Goal: Information Seeking & Learning: Learn about a topic

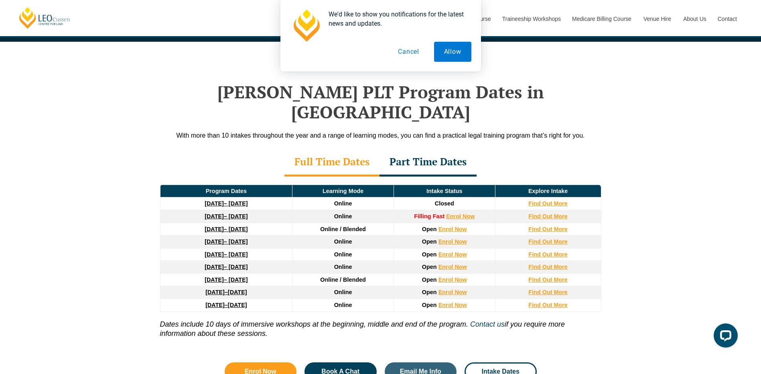
click at [408, 54] on button "Cancel" at bounding box center [408, 52] width 41 height 20
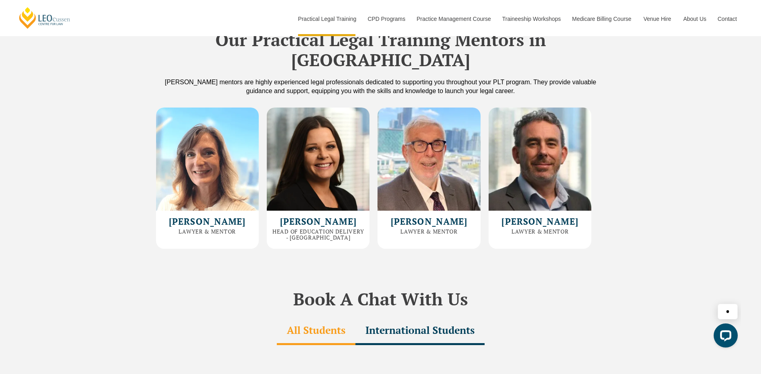
scroll to position [2246, 0]
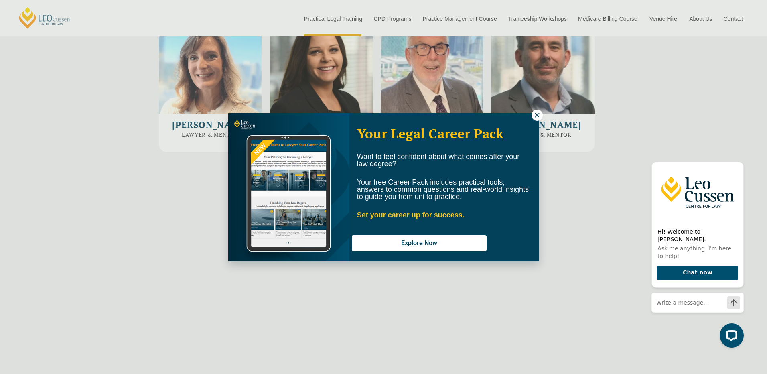
click at [536, 116] on icon at bounding box center [537, 115] width 4 height 4
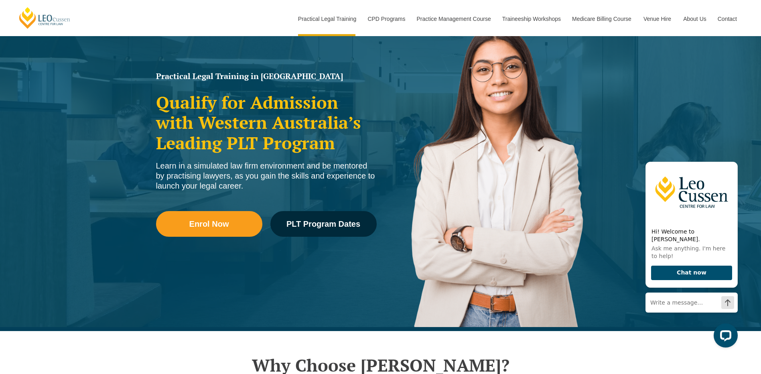
scroll to position [0, 0]
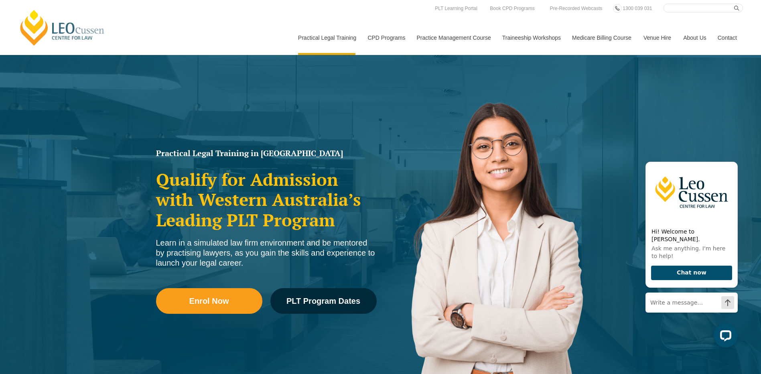
click at [615, 95] on div "Practical Legal Training in Western Australia Qualify for Admission with Wester…" at bounding box center [380, 231] width 761 height 353
click at [328, 300] on span "PLT Program Dates" at bounding box center [323, 301] width 74 height 8
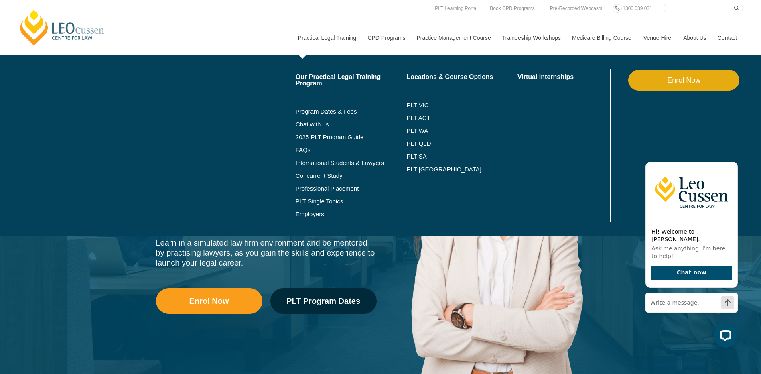
click at [324, 37] on link "Practical Legal Training" at bounding box center [327, 37] width 70 height 34
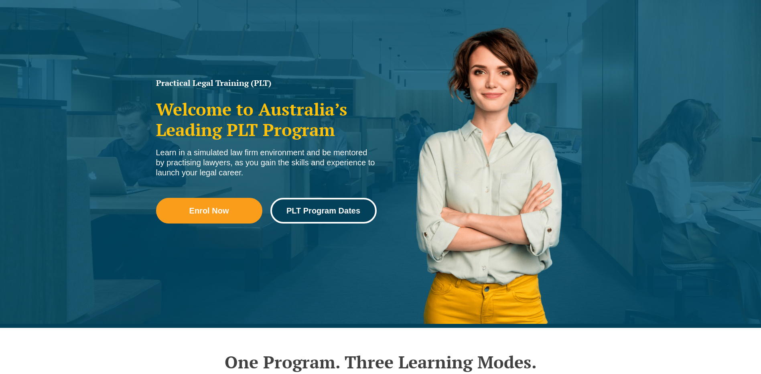
scroll to position [80, 0]
click at [329, 201] on link "PLT Program Dates" at bounding box center [323, 211] width 106 height 26
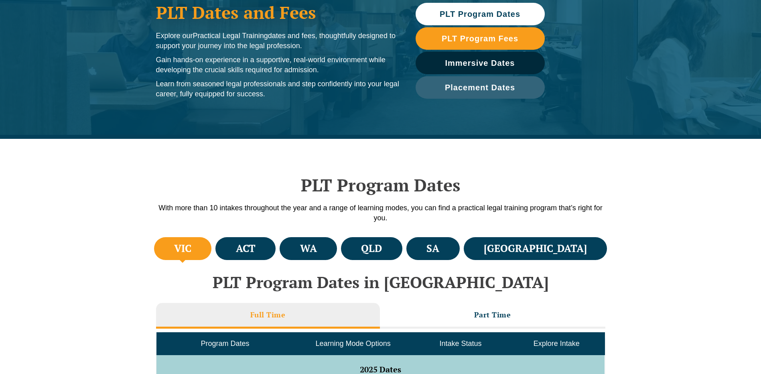
click at [203, 246] on li "VIC" at bounding box center [183, 248] width 58 height 23
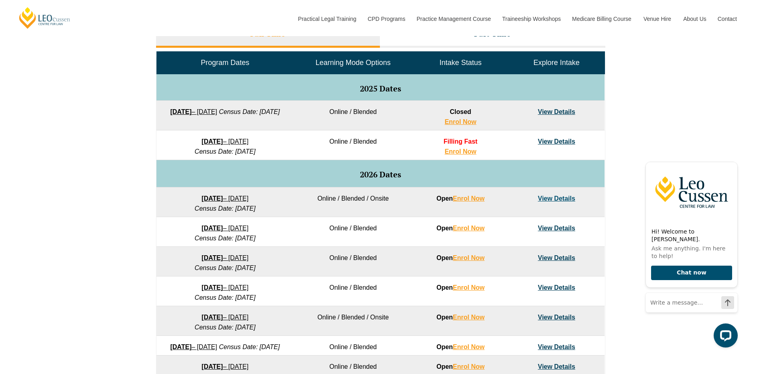
click at [555, 114] on link "View Details" at bounding box center [556, 111] width 37 height 7
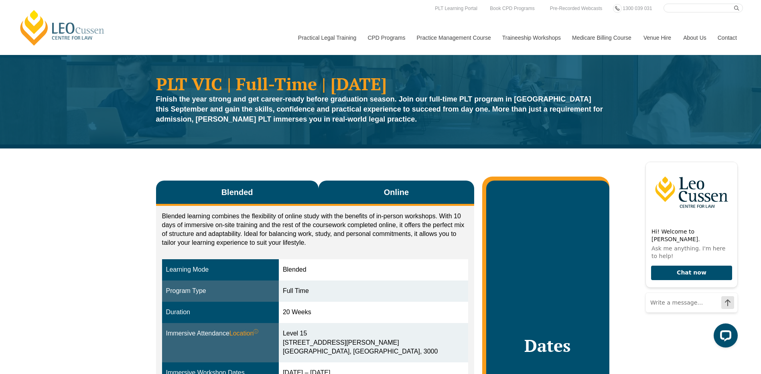
click at [398, 186] on button "Online" at bounding box center [396, 193] width 156 height 25
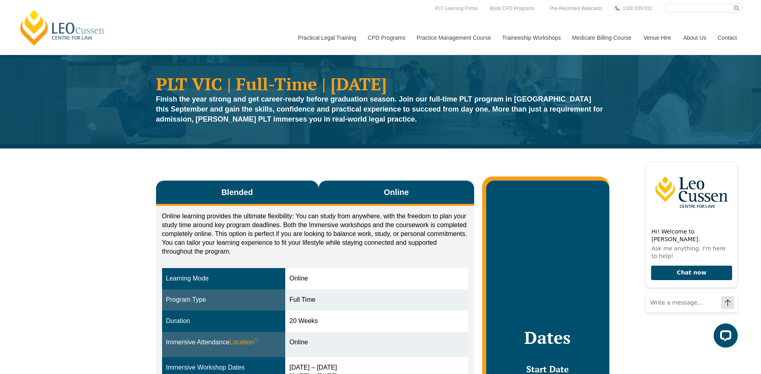
click at [240, 194] on span "Blended" at bounding box center [237, 192] width 32 height 11
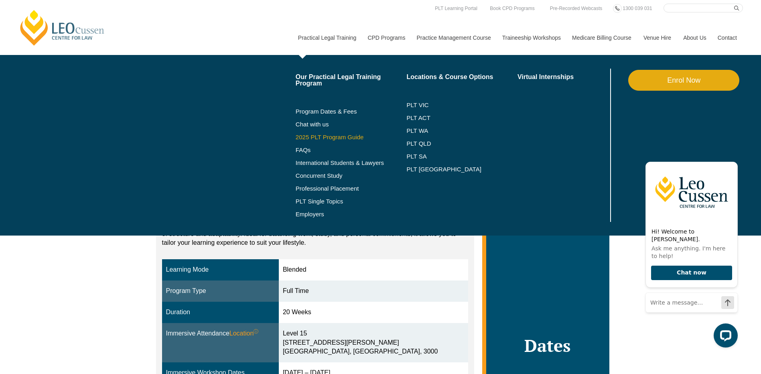
click at [340, 134] on link "2025 PLT Program Guide" at bounding box center [341, 137] width 91 height 6
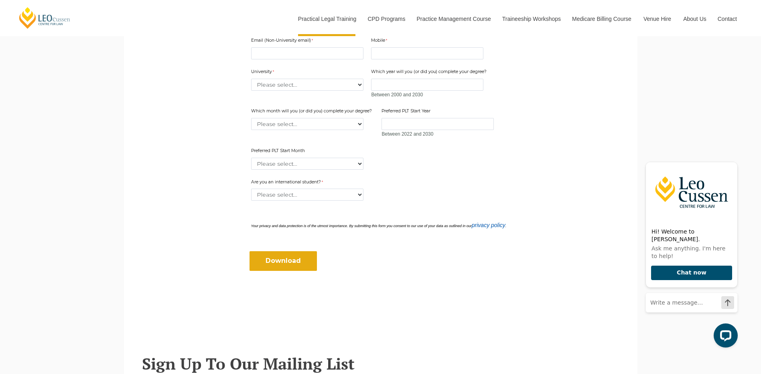
scroll to position [304, 0]
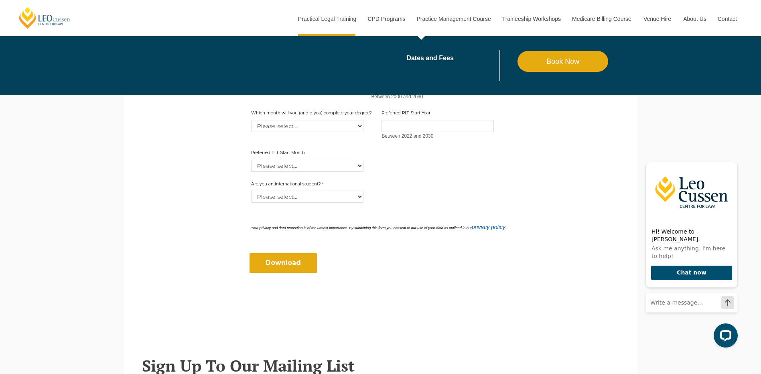
click at [282, 263] on input "Download" at bounding box center [283, 262] width 67 height 19
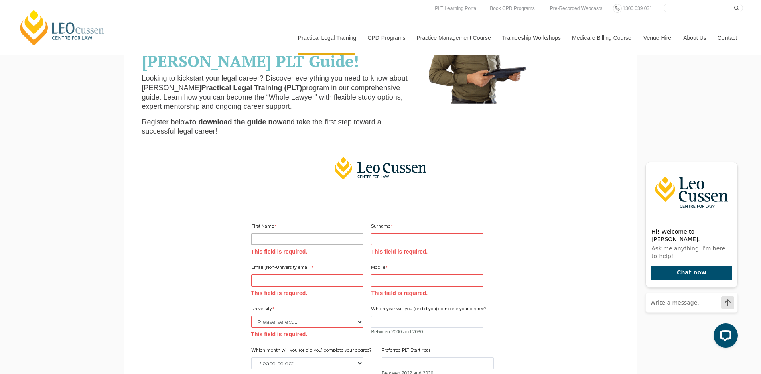
scroll to position [0, 0]
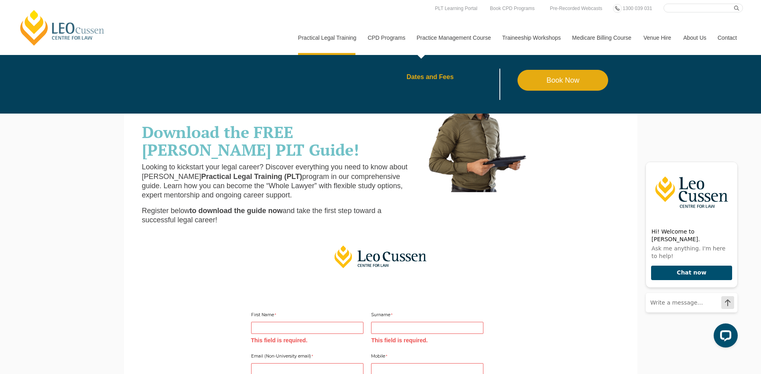
click at [445, 75] on link "Dates and Fees" at bounding box center [461, 77] width 111 height 6
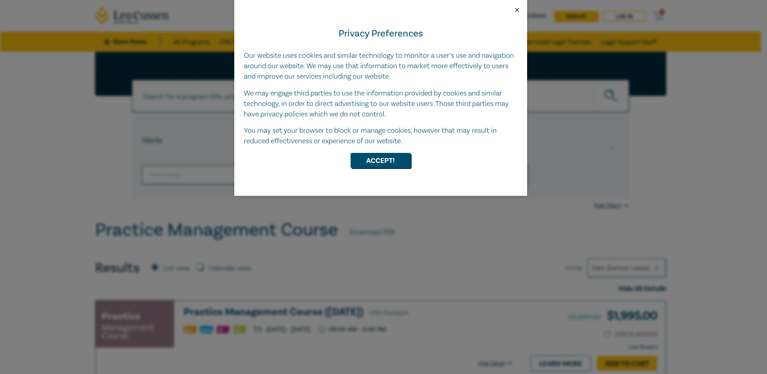
click at [519, 11] on button "Close" at bounding box center [516, 9] width 7 height 7
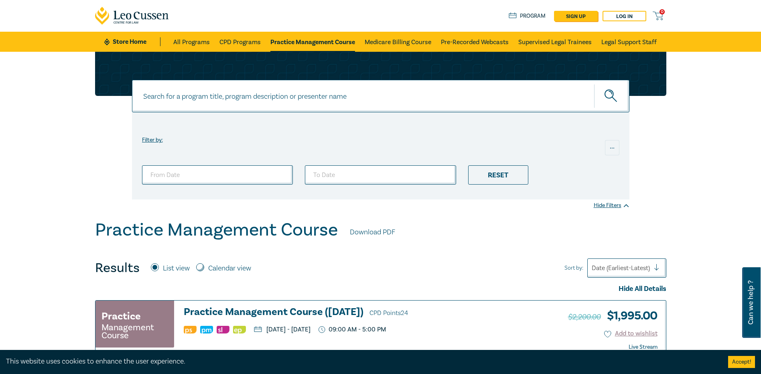
click at [358, 233] on link "Download PDF" at bounding box center [372, 232] width 45 height 10
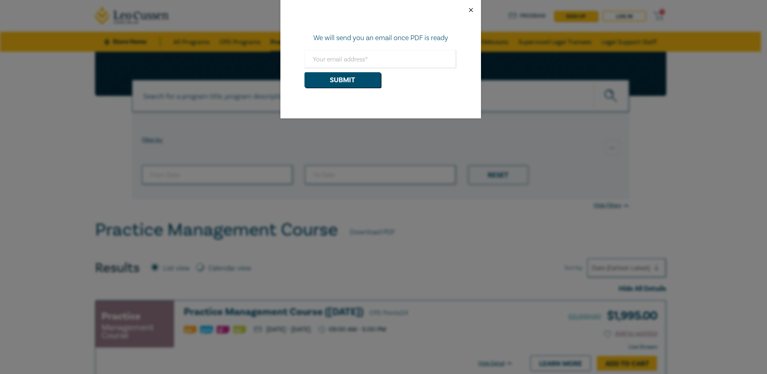
click at [470, 12] on button "Close" at bounding box center [470, 9] width 7 height 7
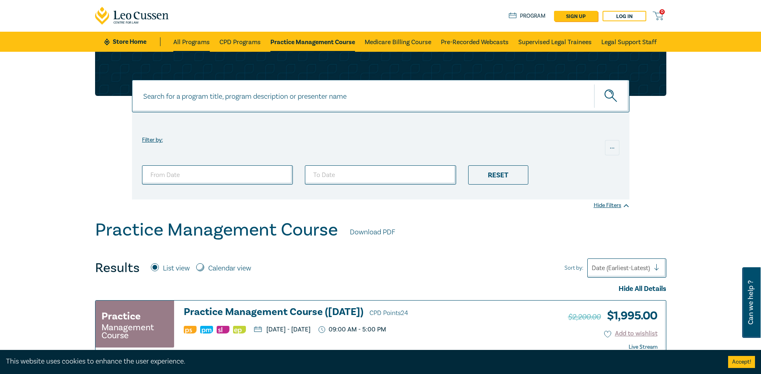
click at [186, 34] on link "All Programs" at bounding box center [191, 42] width 37 height 20
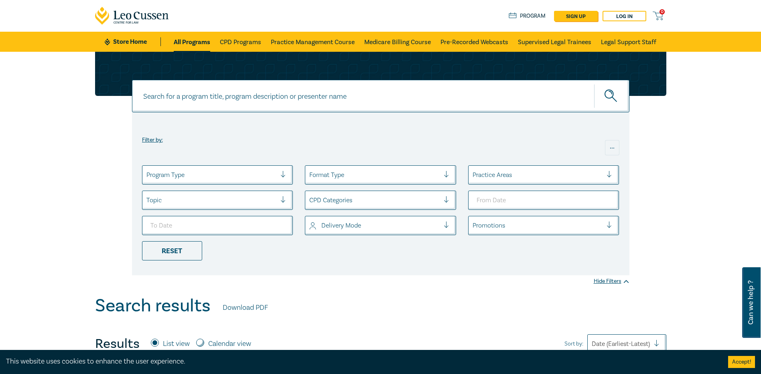
click at [138, 18] on icon at bounding box center [132, 16] width 74 height 18
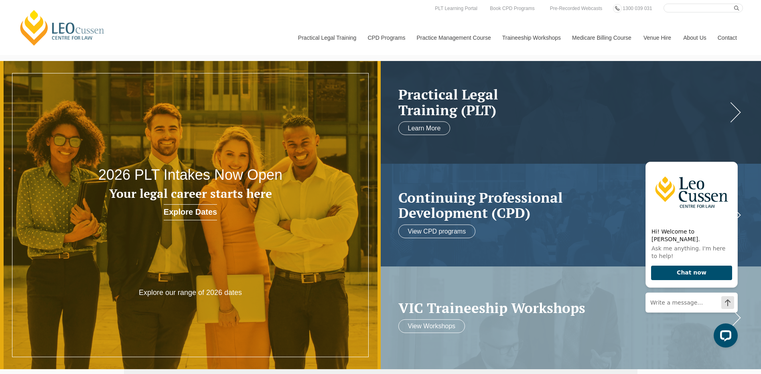
click at [198, 219] on link "Explore Dates" at bounding box center [190, 212] width 53 height 16
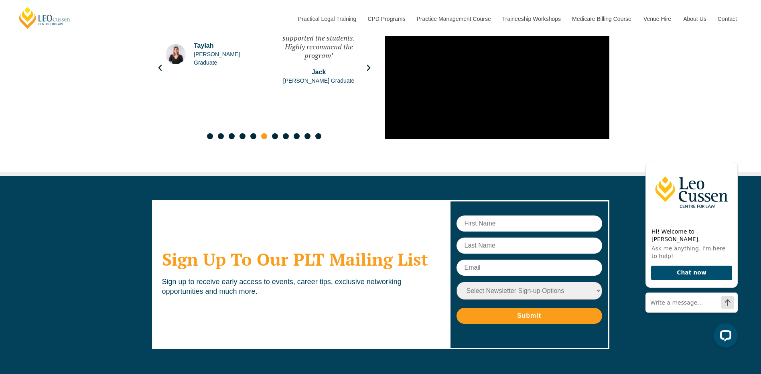
scroll to position [4474, 0]
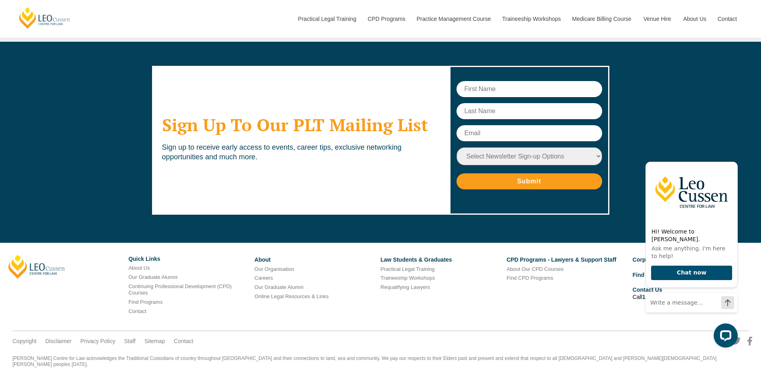
click at [495, 300] on div "Leo Cussen Quick Links About Us Our Graduate Alumni Continuing Professional Dev…" at bounding box center [380, 289] width 756 height 68
click at [418, 266] on link "Practical Legal Training" at bounding box center [407, 269] width 54 height 6
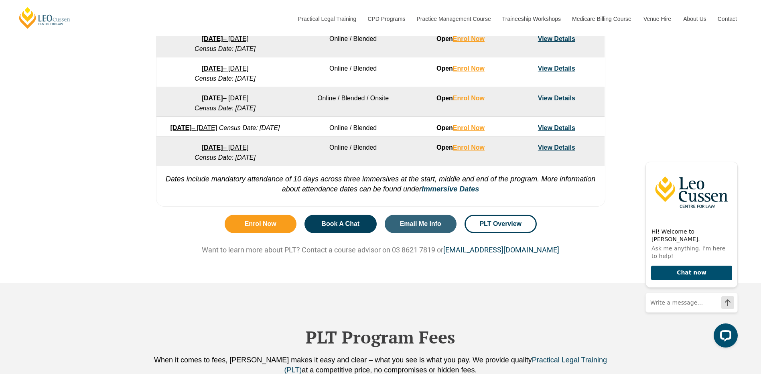
scroll to position [602, 0]
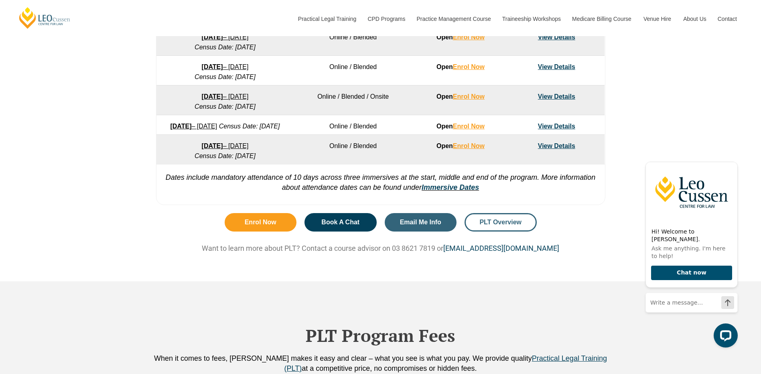
click at [513, 225] on span "PLT Overview" at bounding box center [500, 222] width 42 height 6
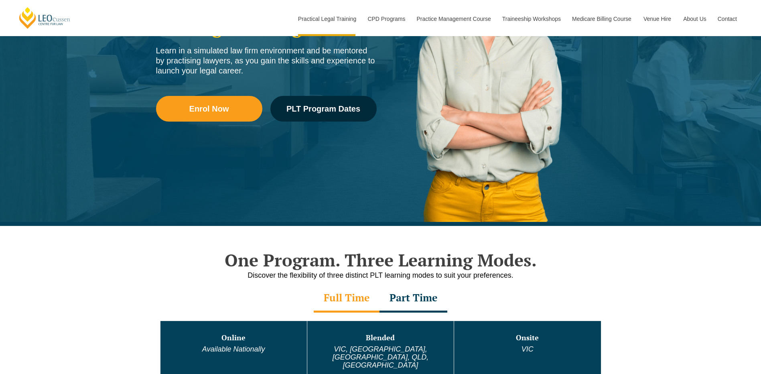
scroll to position [241, 0]
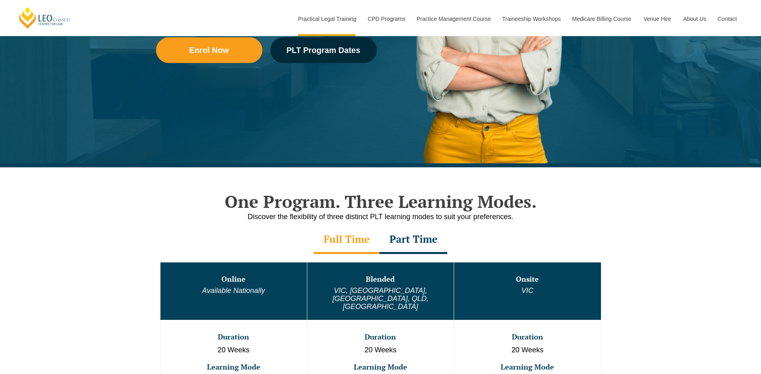
drag, startPoint x: 241, startPoint y: 209, endPoint x: 249, endPoint y: 207, distance: 8.0
click at [243, 209] on h2 "One Program. Three Learning Modes." at bounding box center [380, 201] width 457 height 20
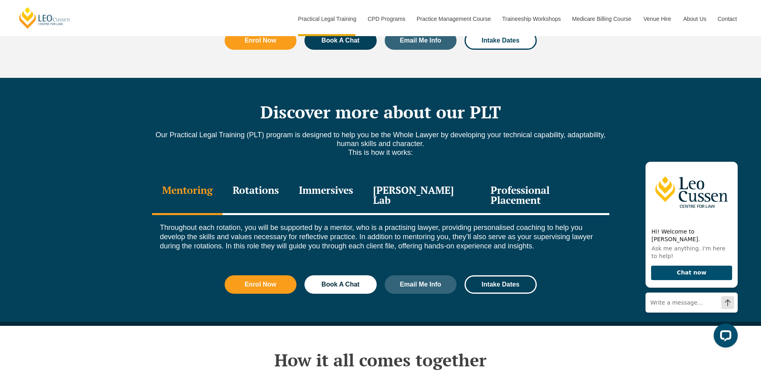
scroll to position [1043, 0]
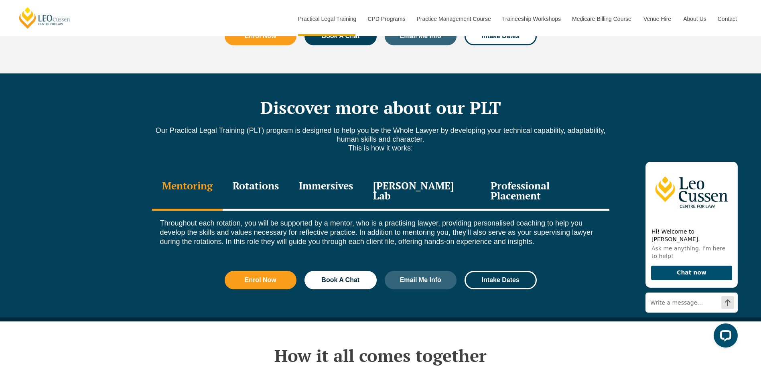
click at [274, 176] on div "Rotations" at bounding box center [256, 191] width 66 height 38
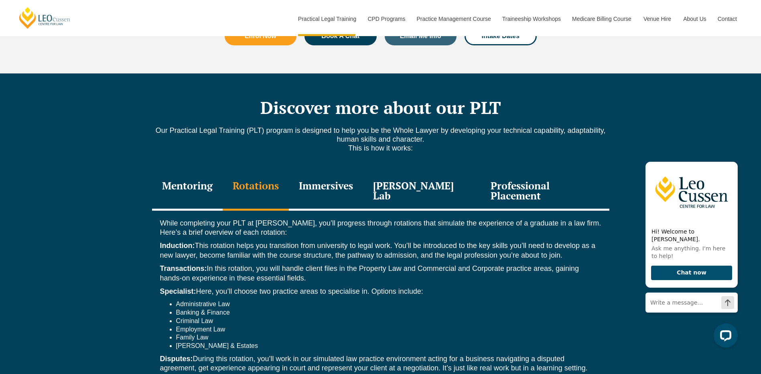
scroll to position [1163, 0]
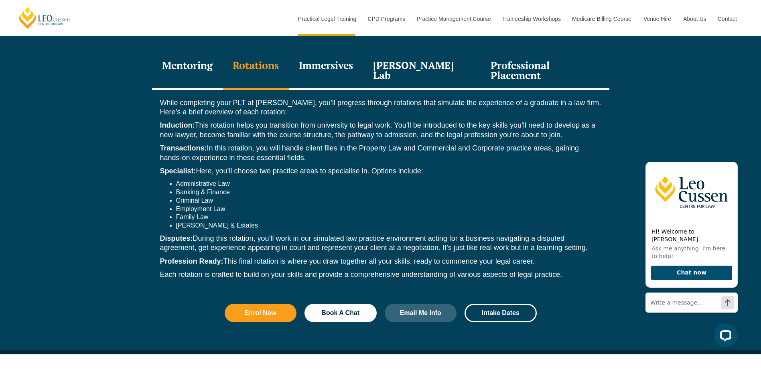
click at [193, 52] on div "Mentoring" at bounding box center [187, 71] width 71 height 38
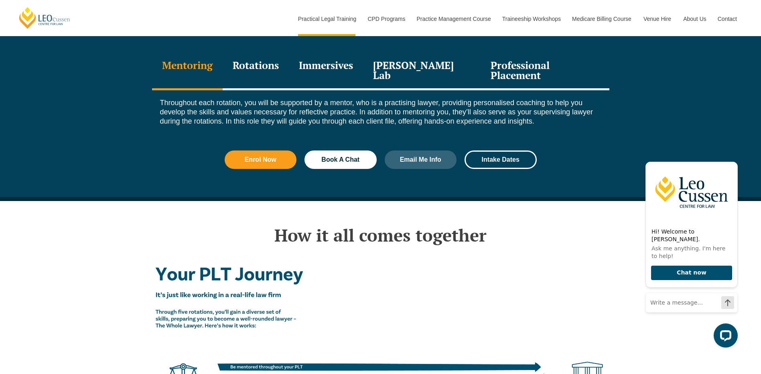
click at [270, 52] on div "Rotations" at bounding box center [256, 71] width 66 height 38
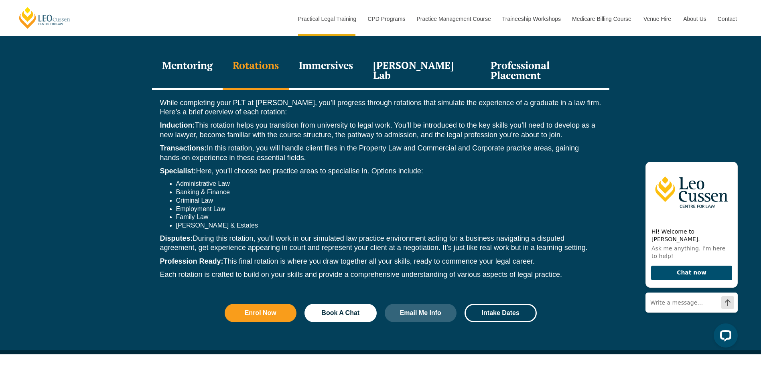
click at [326, 52] on div "Immersives" at bounding box center [326, 71] width 74 height 38
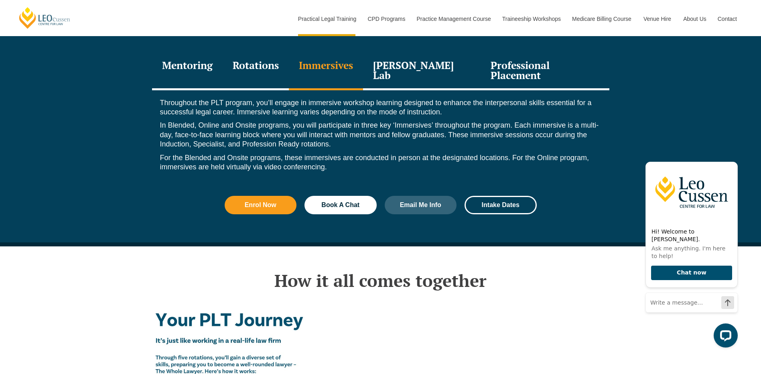
click at [265, 52] on div "Rotations" at bounding box center [256, 71] width 66 height 38
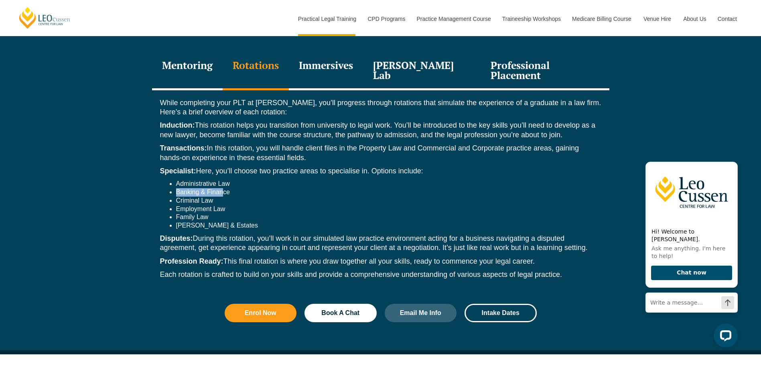
drag, startPoint x: 231, startPoint y: 155, endPoint x: 222, endPoint y: 168, distance: 16.0
click at [222, 180] on ul "Administrative Law Banking & Finance Criminal Law Employment Law Family Law [PE…" at bounding box center [380, 205] width 441 height 50
drag, startPoint x: 222, startPoint y: 168, endPoint x: 201, endPoint y: 154, distance: 25.4
click at [201, 180] on li "Administrative Law" at bounding box center [388, 184] width 425 height 8
drag, startPoint x: 223, startPoint y: 154, endPoint x: 207, endPoint y: 181, distance: 31.1
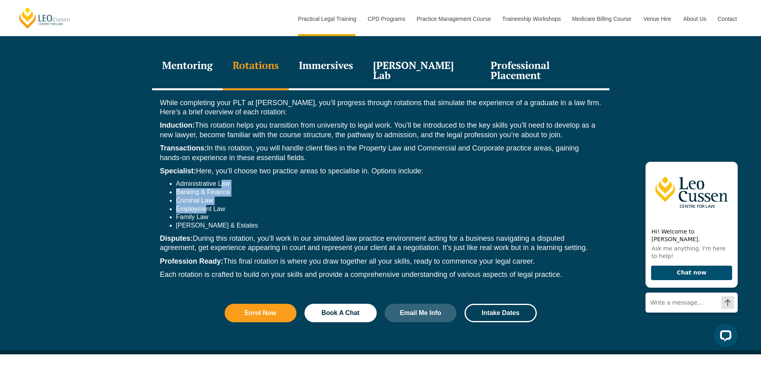
click at [207, 181] on ul "Administrative Law Banking & Finance Criminal Law Employment Law Family Law [PE…" at bounding box center [380, 205] width 441 height 50
click at [359, 221] on li "[PERSON_NAME] & Estates" at bounding box center [388, 225] width 425 height 8
drag, startPoint x: 166, startPoint y: 98, endPoint x: 219, endPoint y: 98, distance: 53.4
click at [219, 121] on p "Induction: This rotation helps you transition from university to legal work. Yo…" at bounding box center [380, 130] width 441 height 19
drag, startPoint x: 219, startPoint y: 98, endPoint x: 247, endPoint y: 108, distance: 29.8
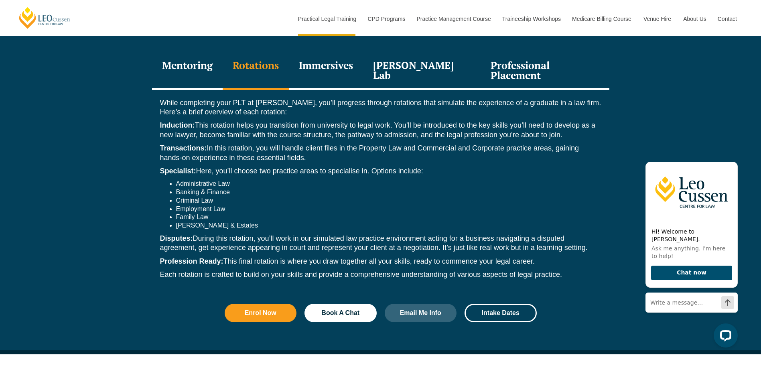
click at [247, 121] on p "Induction: This rotation helps you transition from university to legal work. Yo…" at bounding box center [380, 130] width 441 height 19
drag, startPoint x: 162, startPoint y: 123, endPoint x: 224, endPoint y: 120, distance: 62.3
click at [224, 144] on p "Transactions: In this rotation, you will handle client files in the Property La…" at bounding box center [380, 153] width 441 height 19
drag, startPoint x: 224, startPoint y: 120, endPoint x: 235, endPoint y: 130, distance: 15.1
click at [231, 144] on p "Transactions: In this rotation, you will handle client files in the Property La…" at bounding box center [380, 153] width 441 height 19
